Goal: Task Accomplishment & Management: Manage account settings

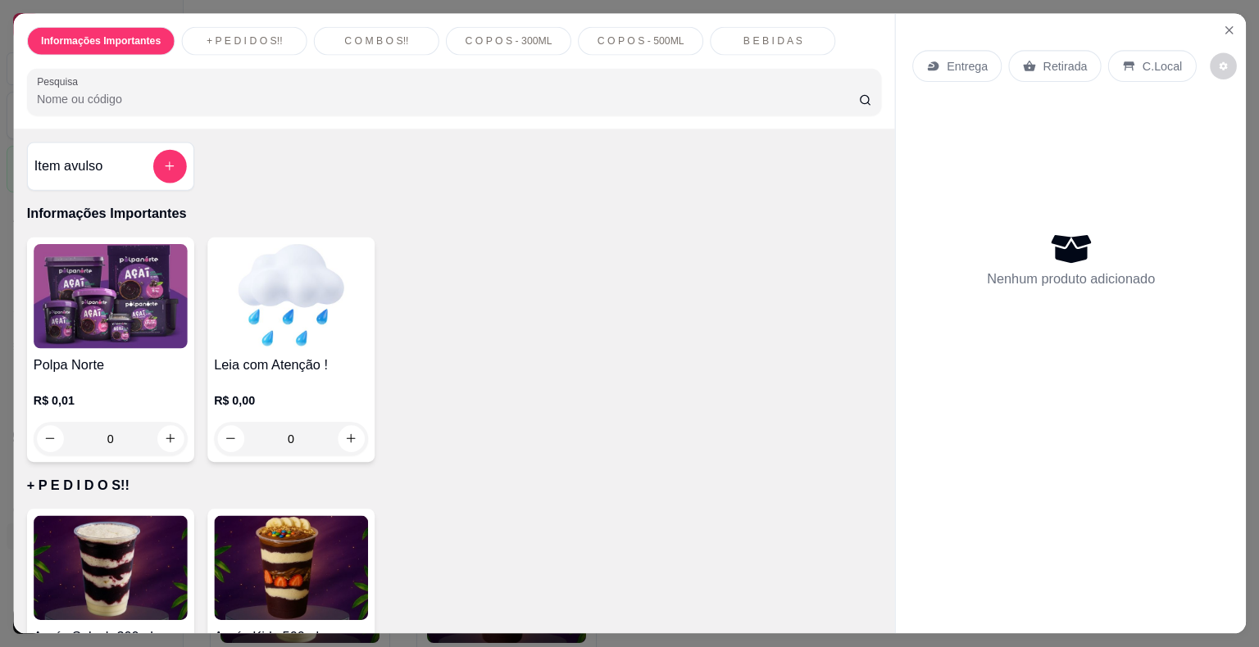
scroll to position [82, 0]
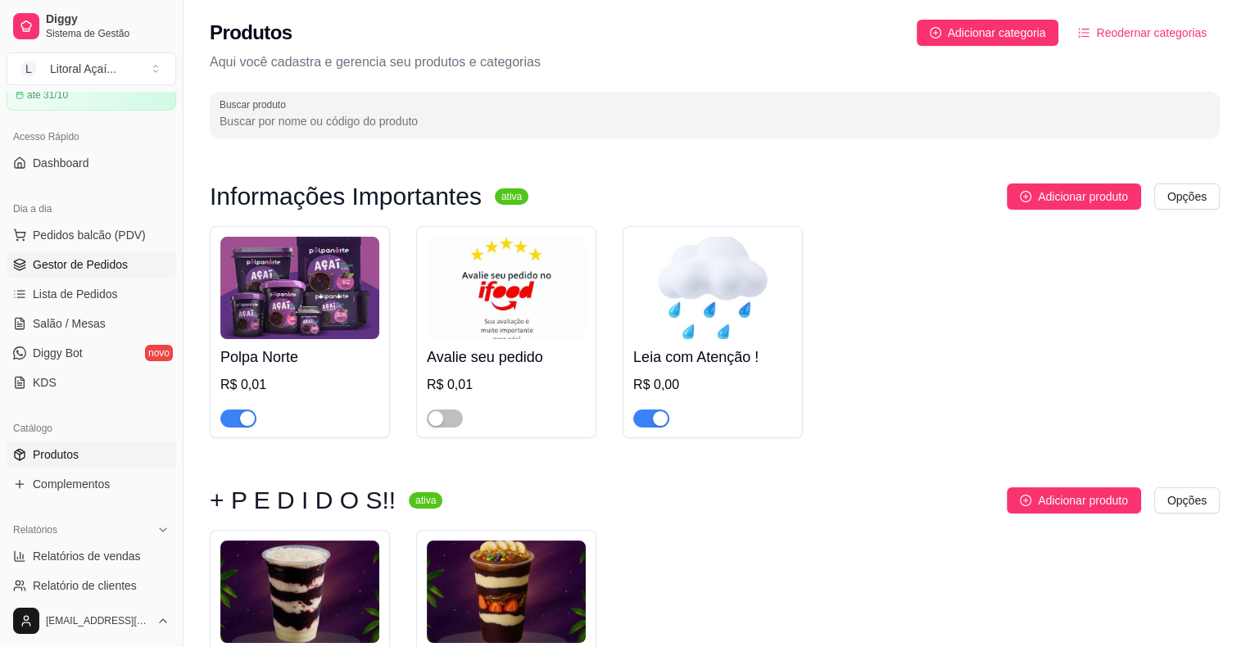
click at [82, 267] on span "Gestor de Pedidos" at bounding box center [80, 264] width 95 height 16
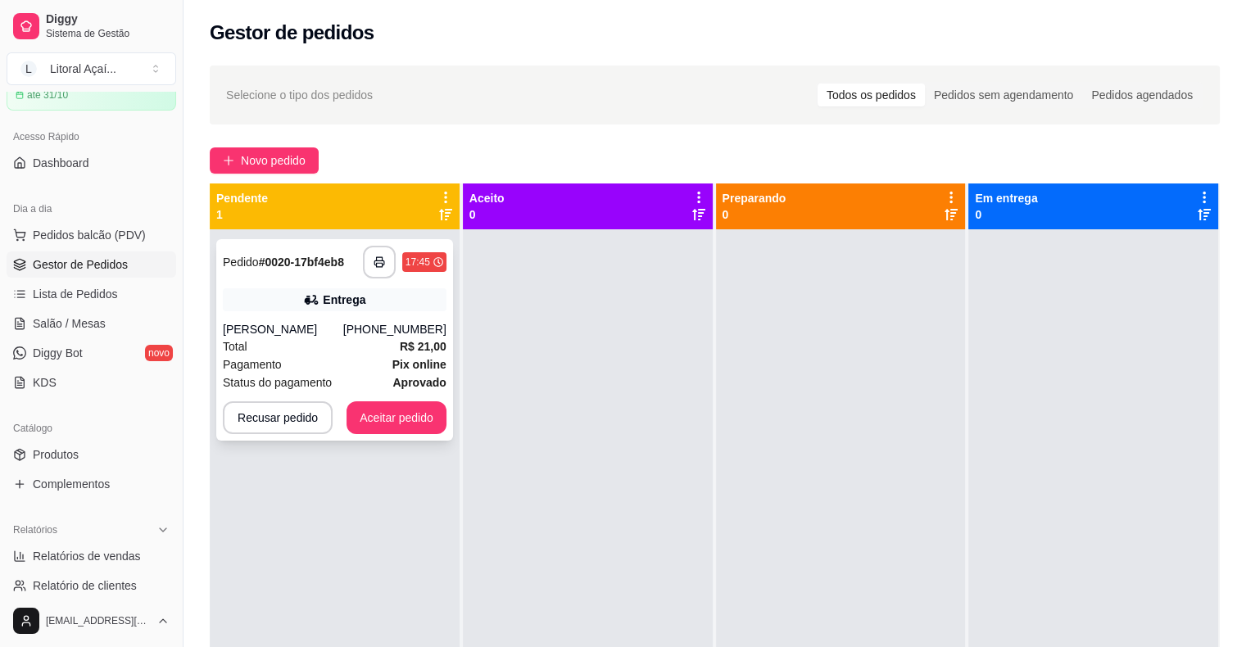
click at [343, 332] on div "[PERSON_NAME]" at bounding box center [283, 329] width 120 height 16
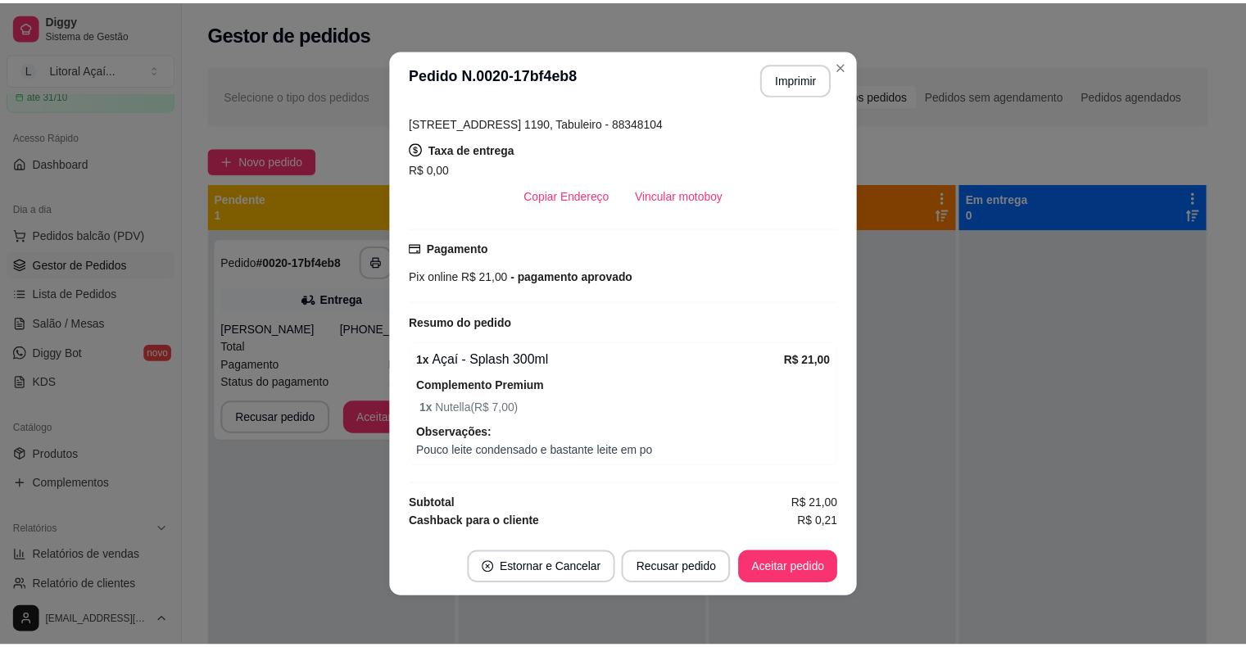
scroll to position [325, 0]
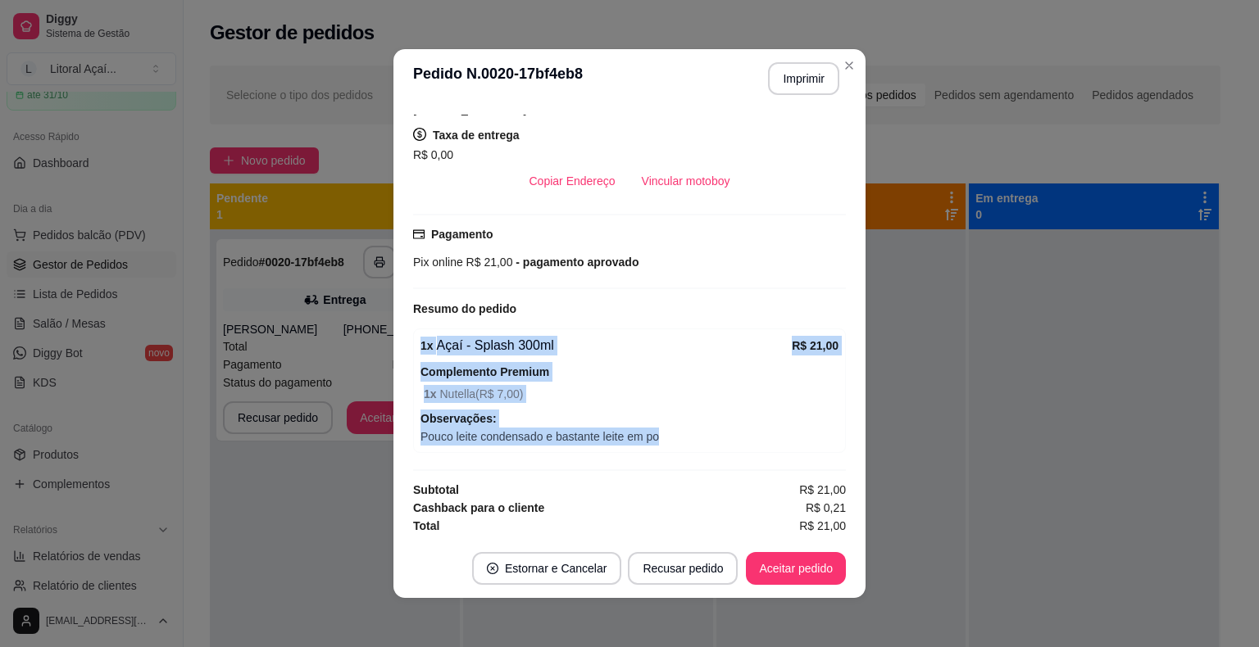
drag, startPoint x: 647, startPoint y: 434, endPoint x: 411, endPoint y: 337, distance: 256.1
click at [413, 337] on div "1 x Açaí - Splash 300ml R$ 21,00 Complemento Premium 1 x Nutella ( R$ 7,00 ) Ob…" at bounding box center [629, 391] width 433 height 125
copy div "1 x Açaí - Splash 300ml R$ 21,00 Complemento Premium 1 x Nutella ( R$ 7,00 ) Ob…"
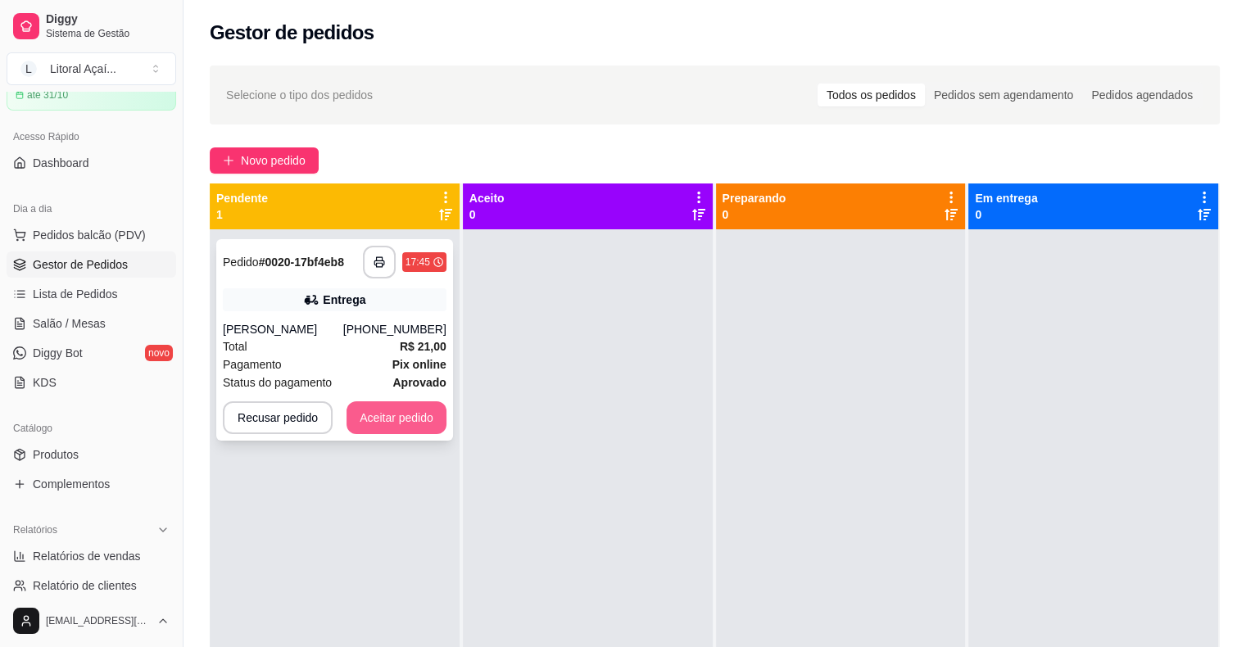
click at [382, 420] on button "Aceitar pedido" at bounding box center [397, 418] width 100 height 33
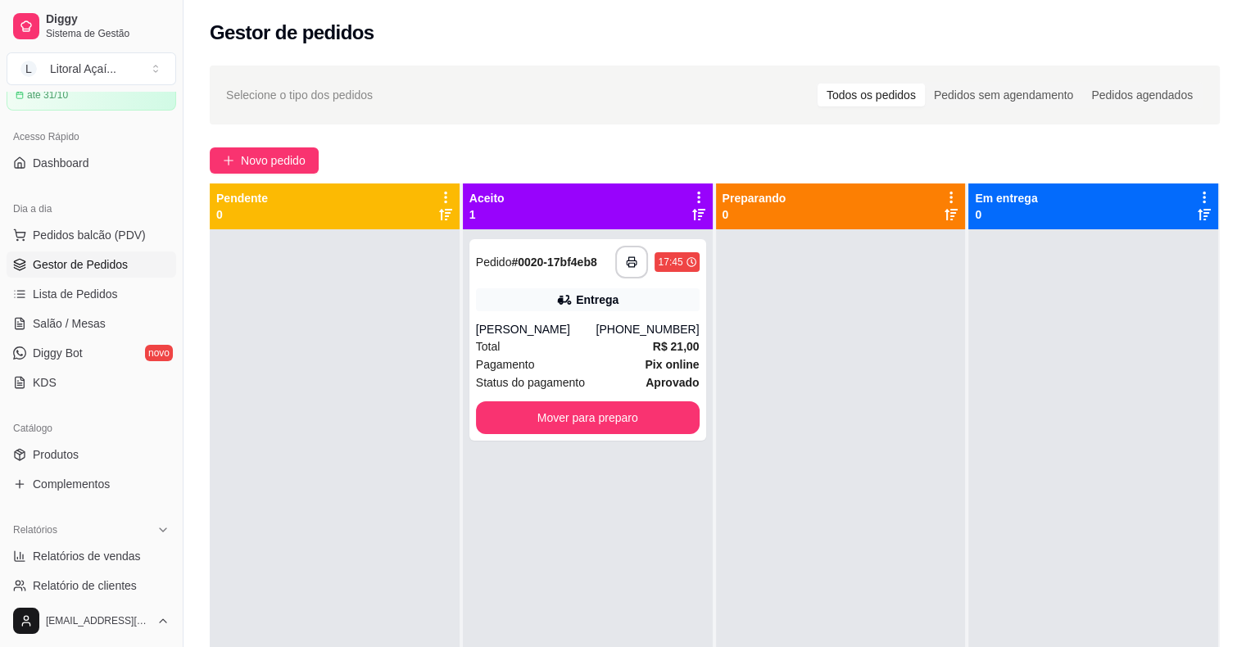
click at [310, 379] on div at bounding box center [335, 552] width 250 height 647
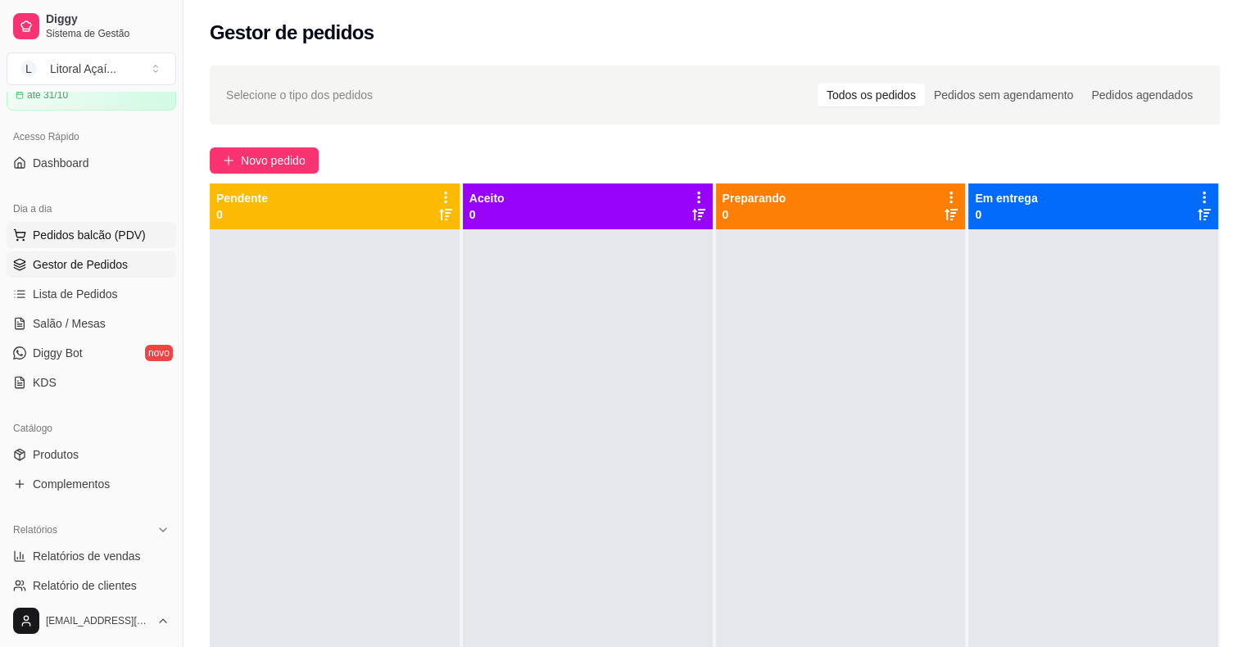
click at [98, 244] on button "Pedidos balcão (PDV)" at bounding box center [92, 235] width 170 height 26
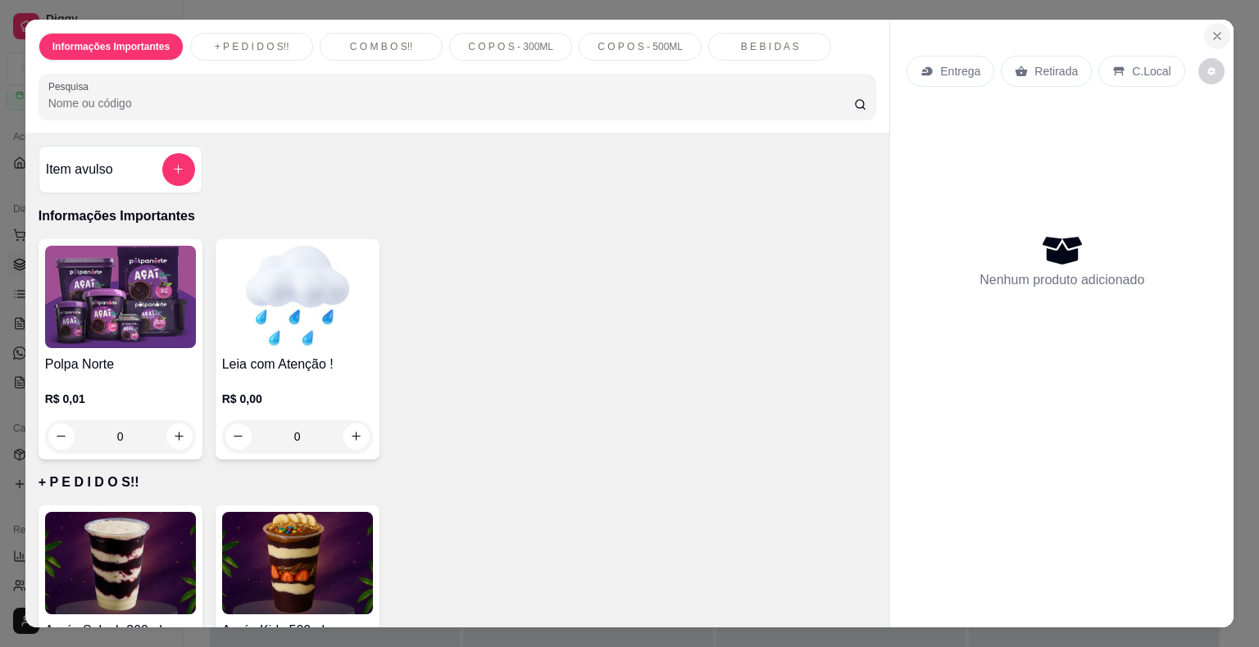
click at [1212, 34] on icon "Close" at bounding box center [1216, 36] width 13 height 13
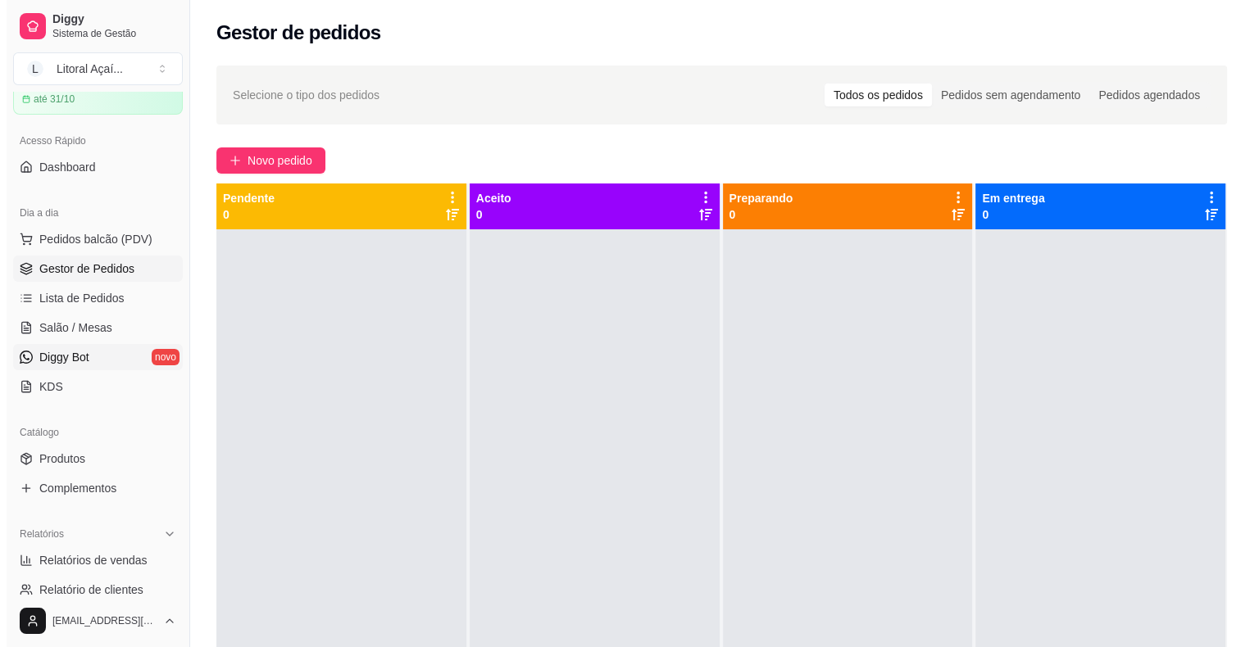
scroll to position [82, 0]
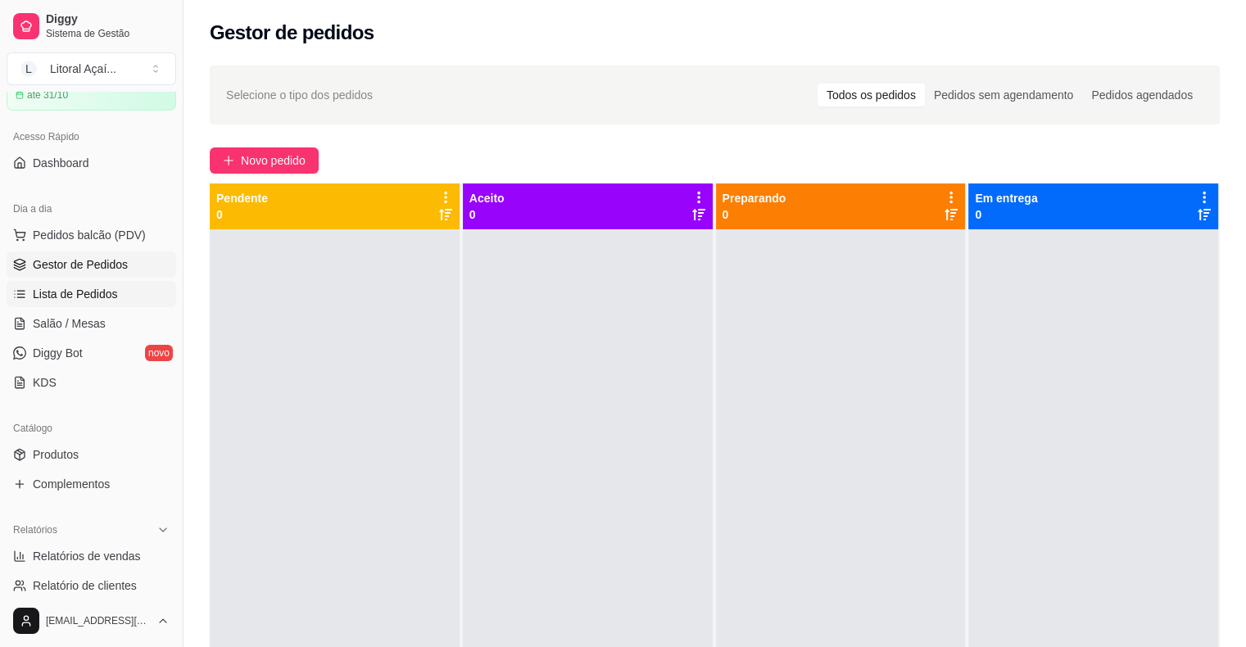
click at [102, 289] on span "Lista de Pedidos" at bounding box center [75, 294] width 85 height 16
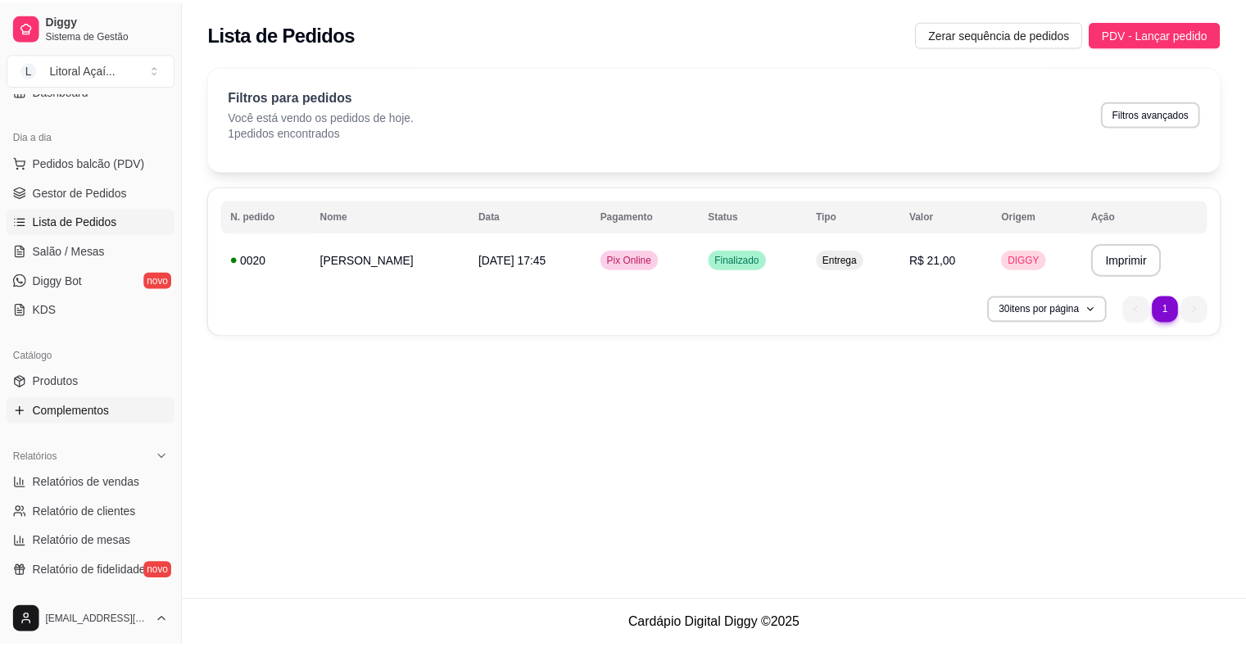
scroll to position [246, 0]
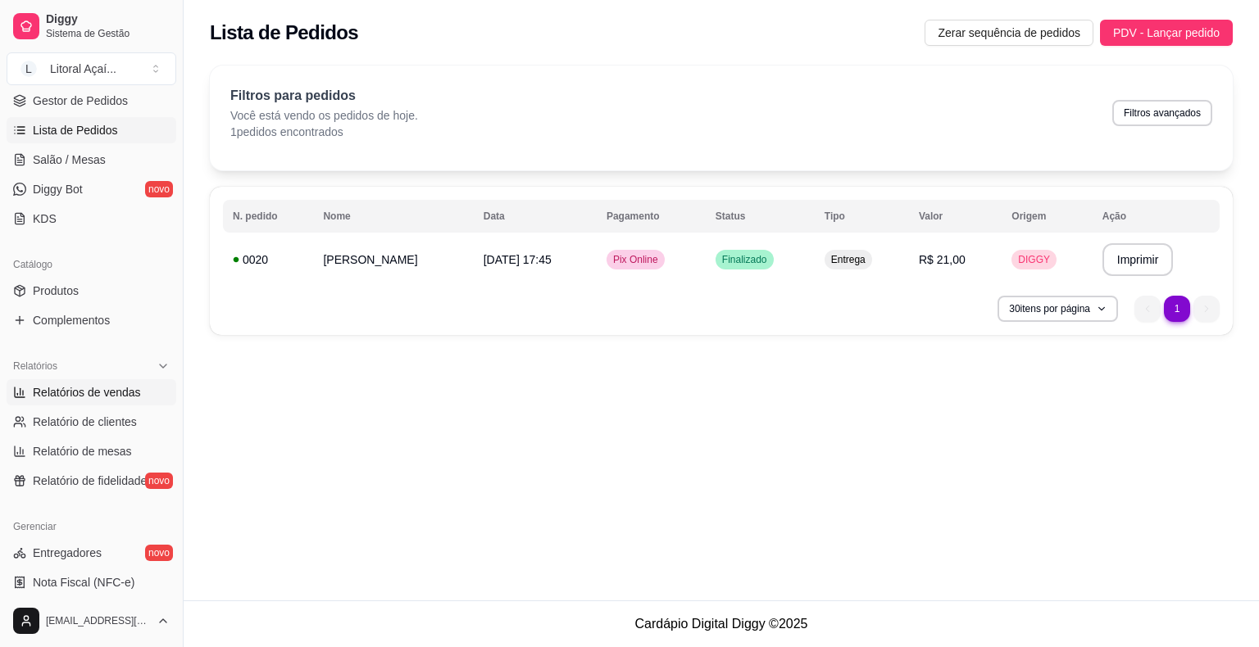
click at [116, 398] on span "Relatórios de vendas" at bounding box center [87, 392] width 108 height 16
select select "ALL"
select select "0"
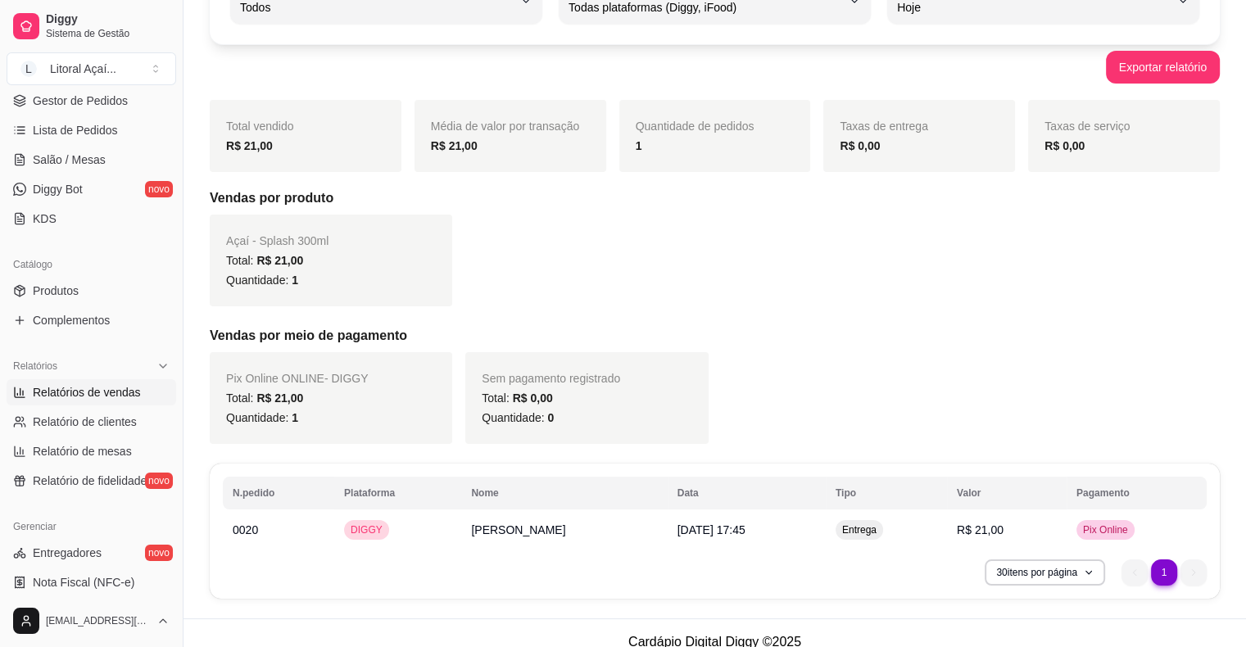
scroll to position [157, 0]
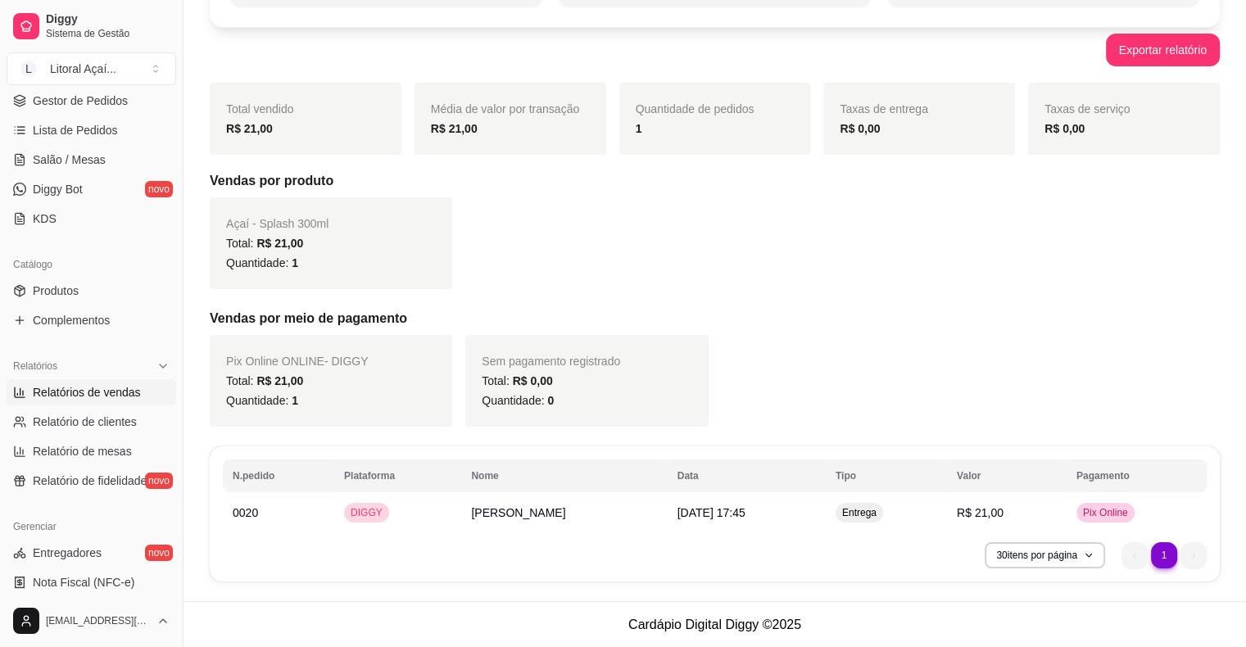
click at [84, 264] on div "Catálogo" at bounding box center [92, 265] width 170 height 26
click at [70, 288] on span "Produtos" at bounding box center [56, 291] width 46 height 16
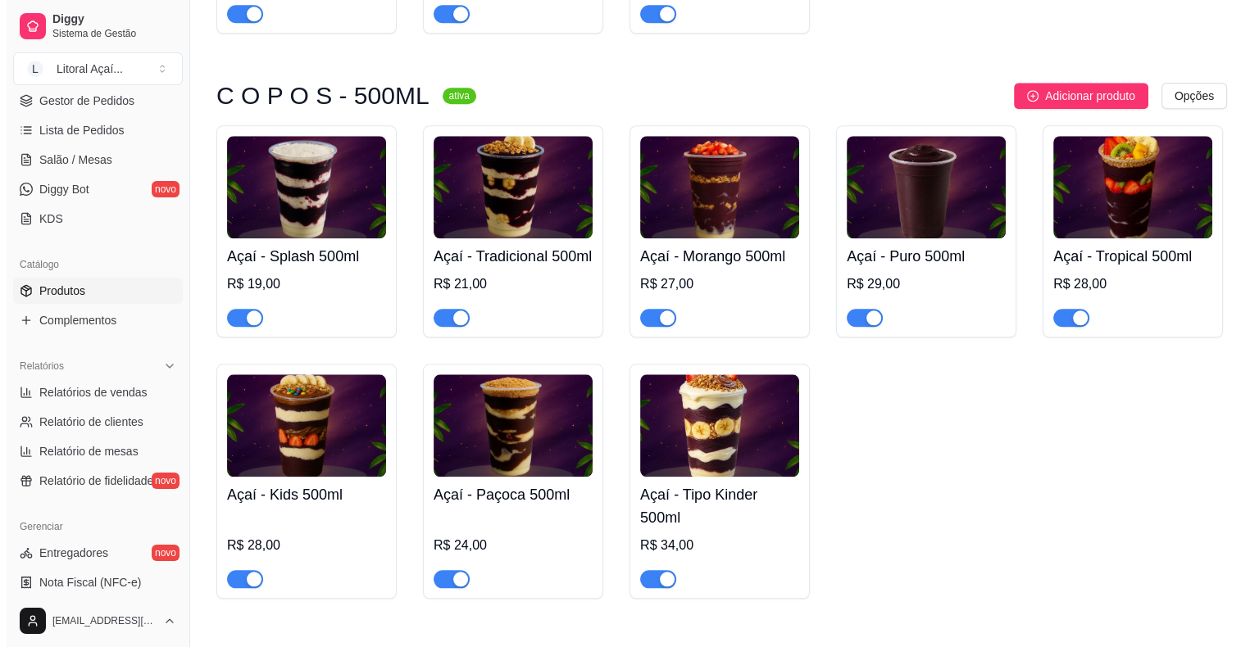
scroll to position [1557, 0]
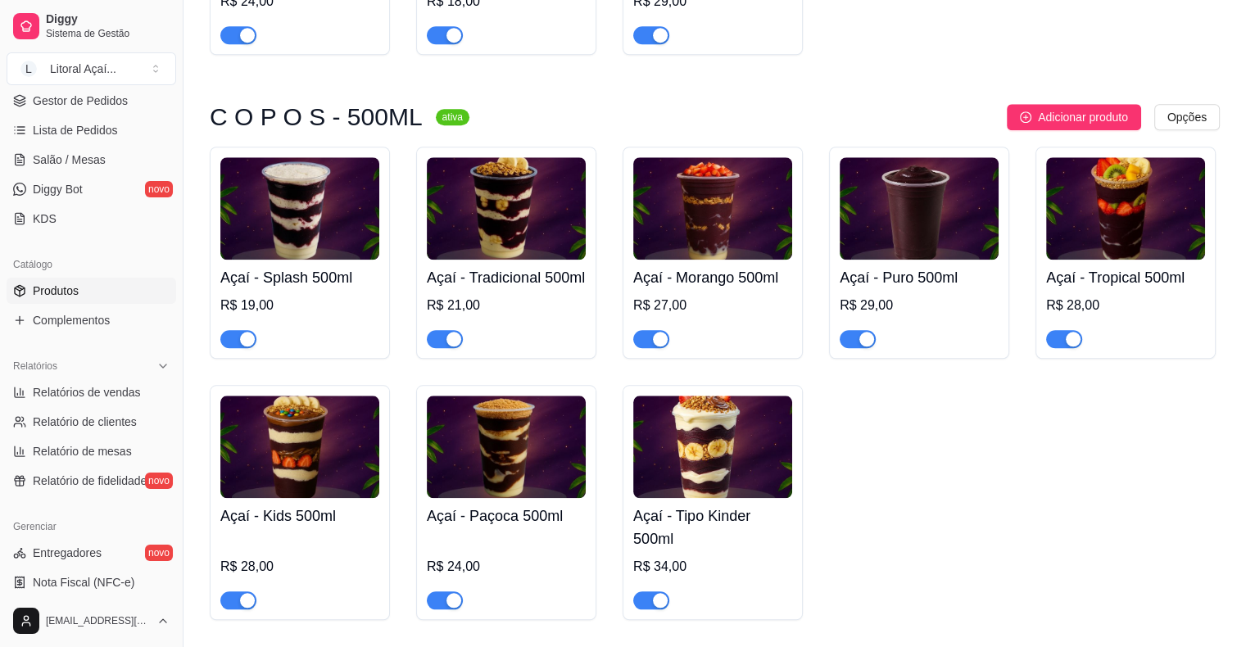
click at [312, 289] on h4 "Açaí - Splash 500ml" at bounding box center [299, 277] width 159 height 23
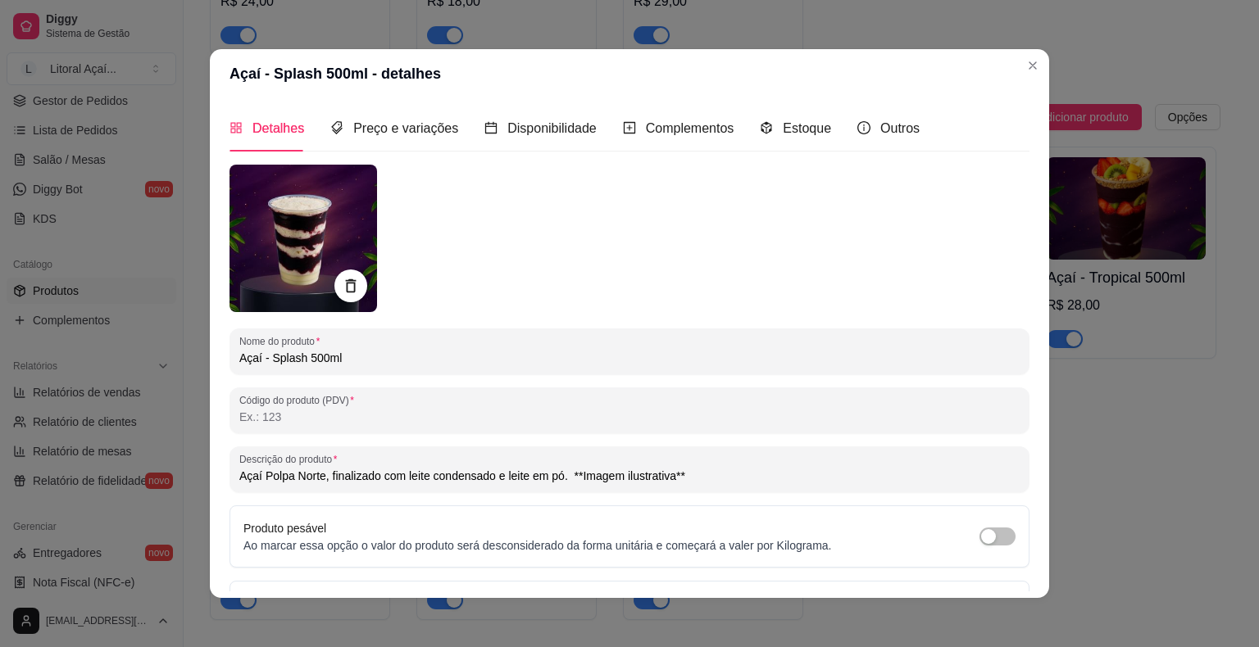
drag, startPoint x: 355, startPoint y: 361, endPoint x: 143, endPoint y: 362, distance: 212.2
click at [143, 362] on div "Açaí - Splash 500ml - detalhes Detalhes Preço e variações Disponibilidade Compl…" at bounding box center [629, 323] width 1259 height 647
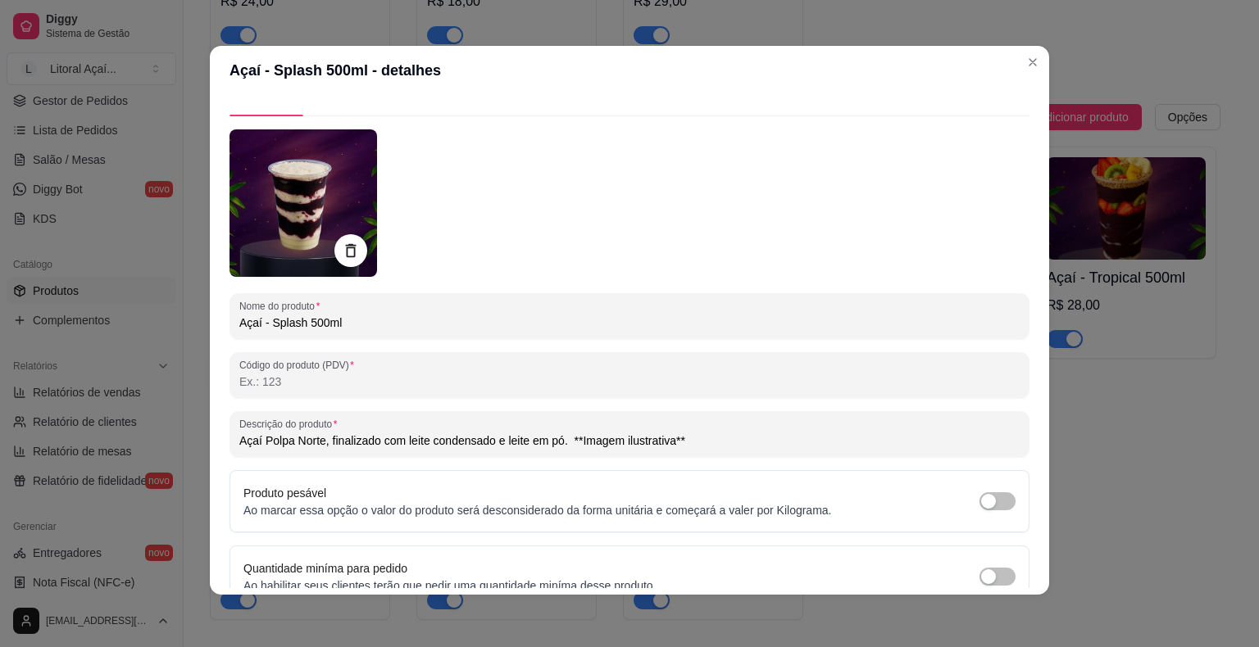
scroll to position [110, 0]
